Goal: Information Seeking & Learning: Learn about a topic

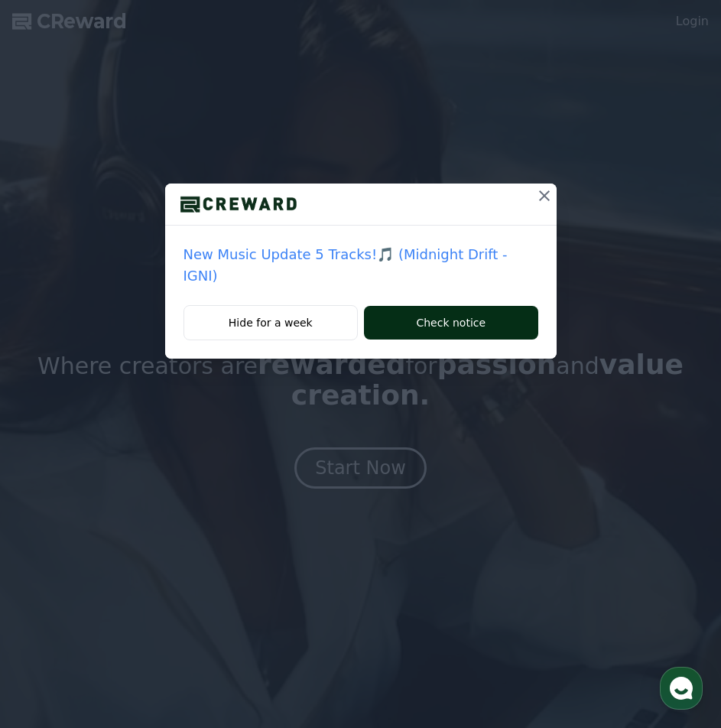
click at [416, 306] on button "Check notice" at bounding box center [451, 323] width 174 height 34
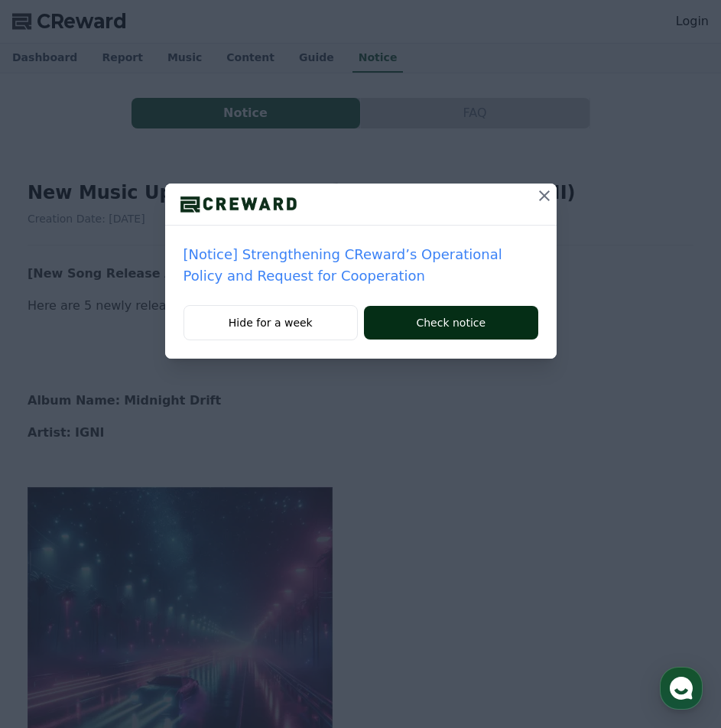
click at [447, 320] on button "Check notice" at bounding box center [451, 323] width 174 height 34
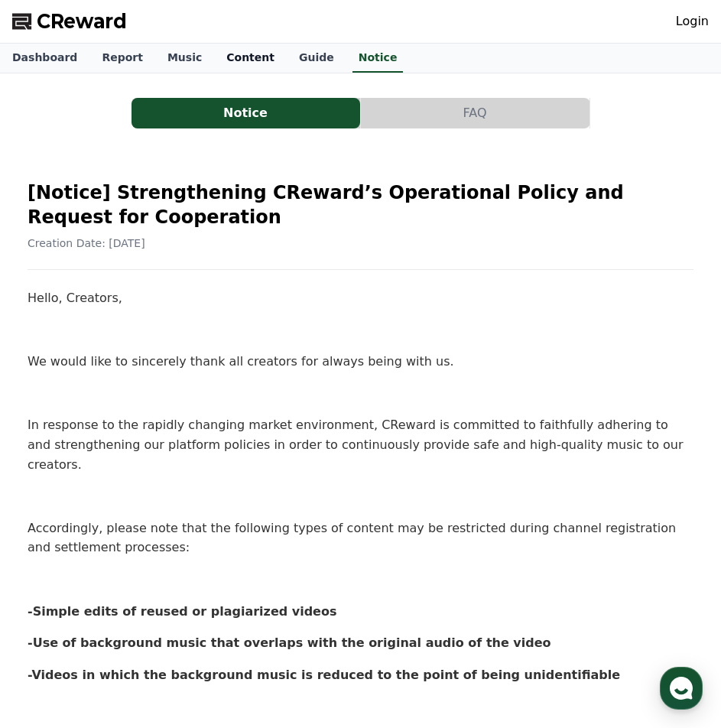
click at [233, 64] on link "Content" at bounding box center [250, 58] width 73 height 29
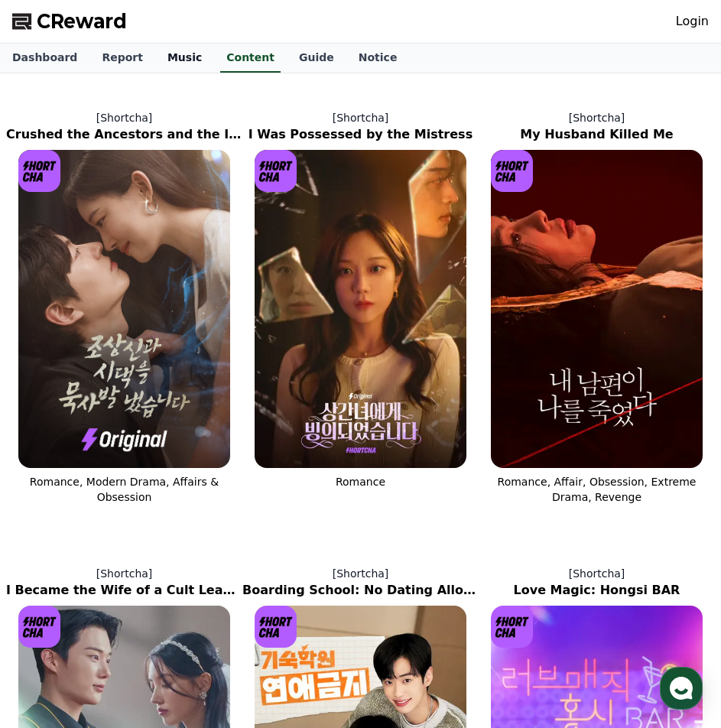
click at [177, 67] on link "Music" at bounding box center [184, 58] width 59 height 29
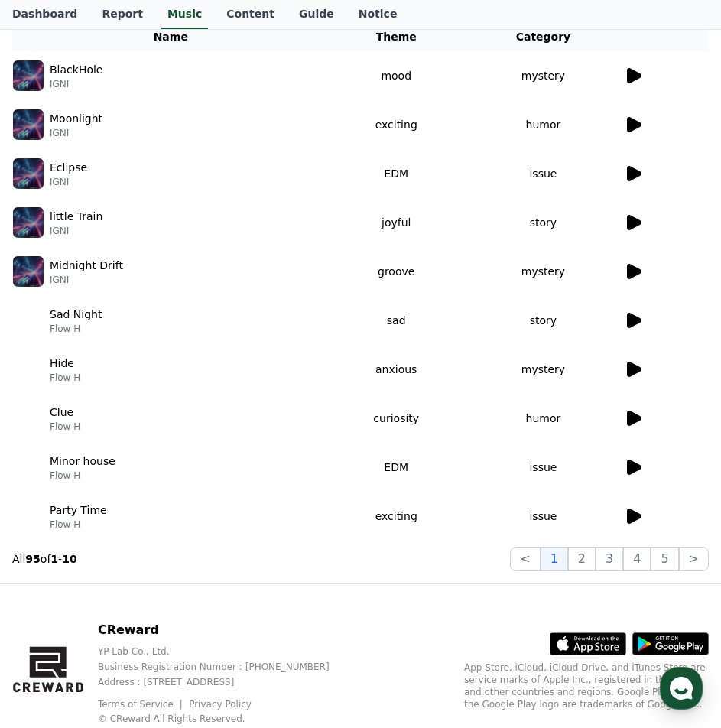
scroll to position [76, 0]
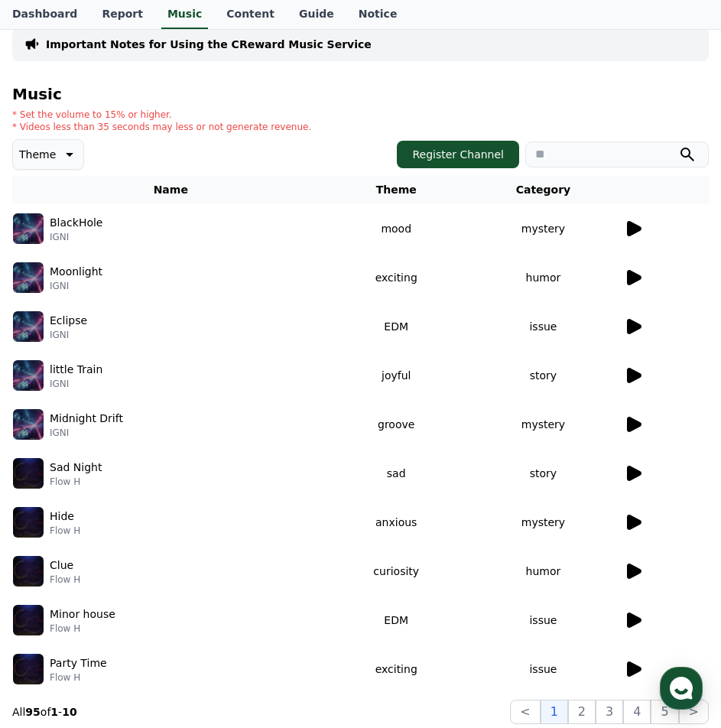
click at [634, 229] on icon at bounding box center [634, 228] width 15 height 15
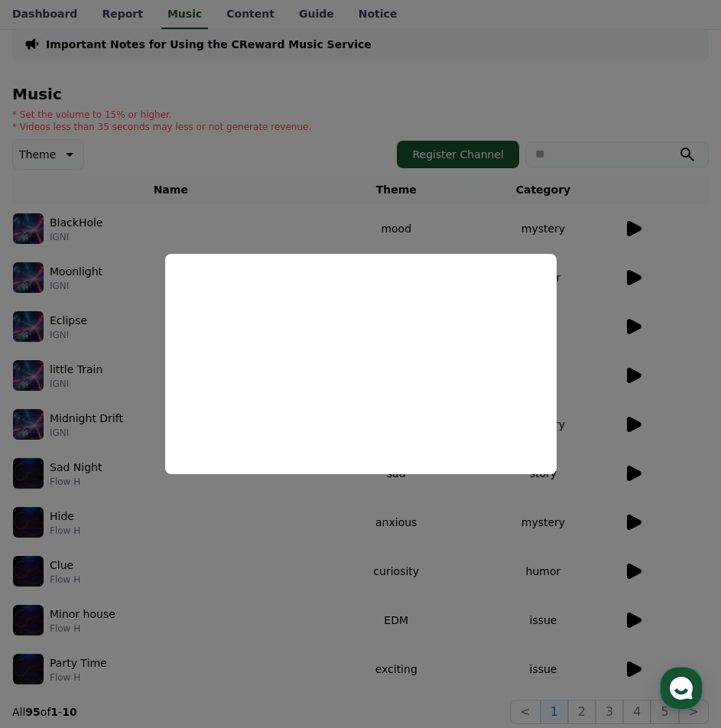
click at [310, 541] on button "close modal" at bounding box center [360, 364] width 721 height 728
